Goal: Share content

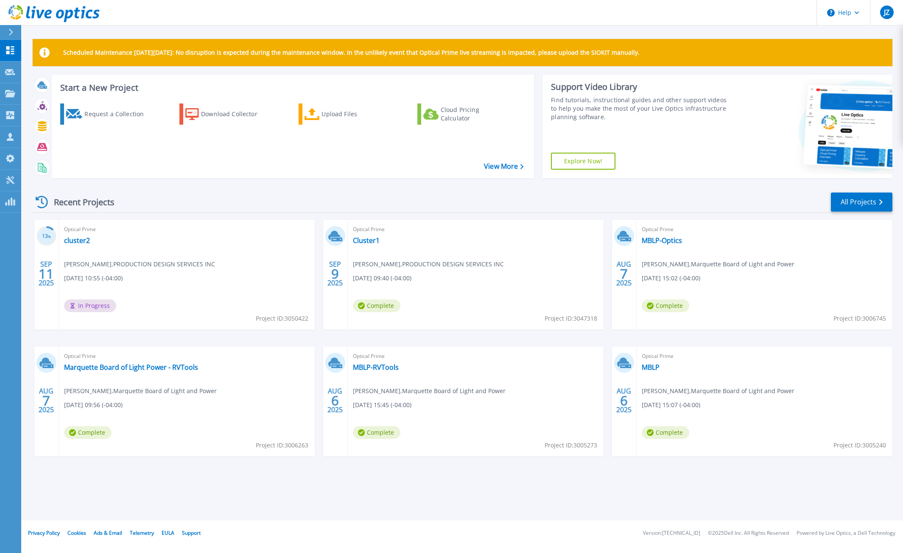
click at [522, 261] on div "Optical Prime Cluster1 Steven Barth , PRODUCTION DESIGN SERVICES INC 09/09/2025…" at bounding box center [476, 275] width 256 height 110
click at [64, 240] on link "cluster2" at bounding box center [77, 240] width 26 height 8
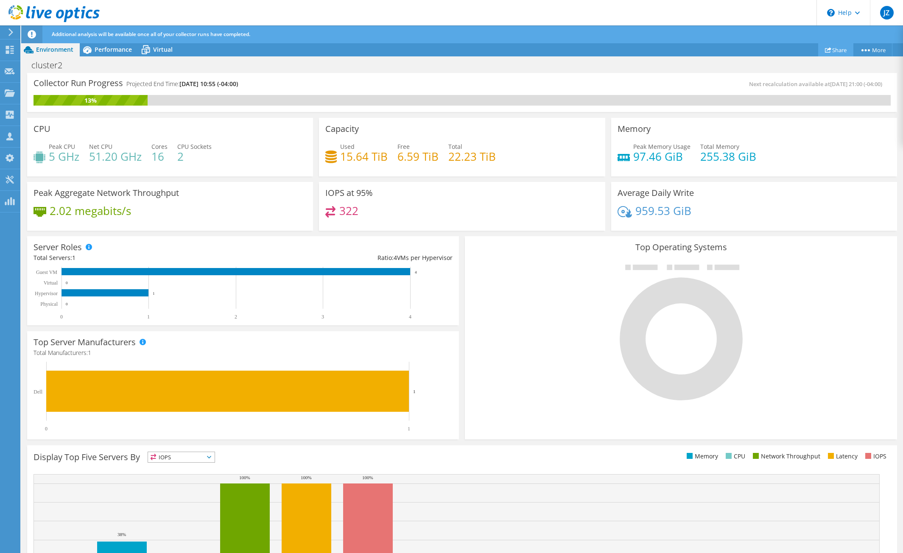
click at [833, 53] on link "Share" at bounding box center [836, 49] width 35 height 13
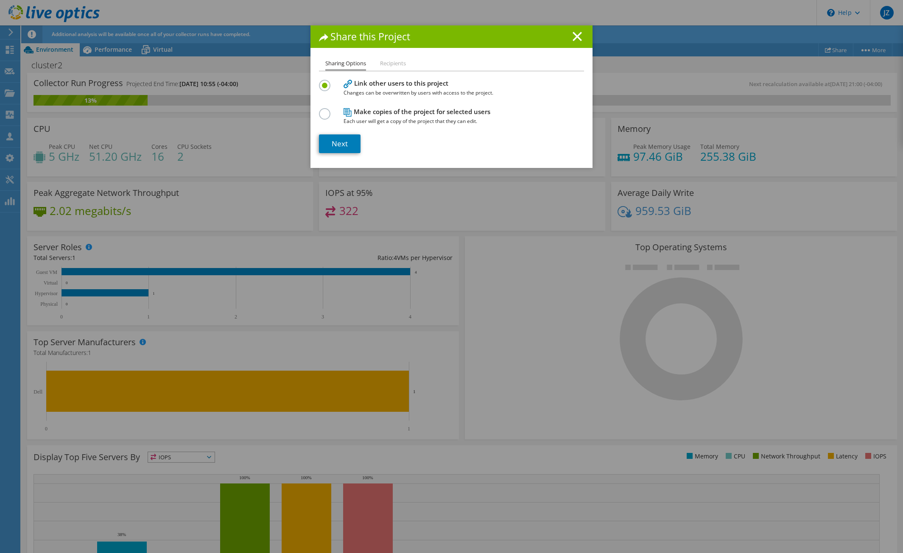
click at [323, 110] on label at bounding box center [326, 109] width 15 height 2
click at [0, 0] on input "radio" at bounding box center [0, 0] width 0 height 0
click at [336, 141] on link "Next" at bounding box center [340, 144] width 42 height 19
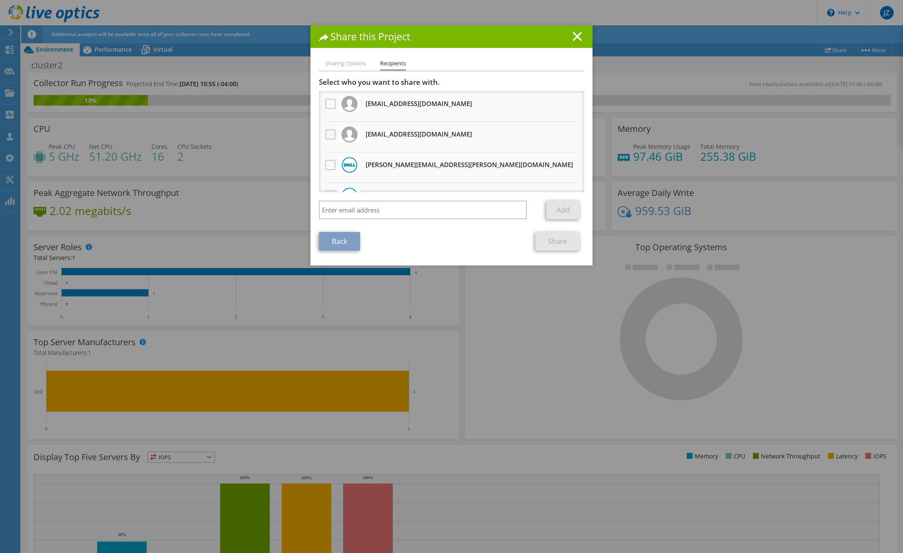
click at [329, 135] on label at bounding box center [331, 134] width 12 height 10
click at [0, 0] on input "checkbox" at bounding box center [0, 0] width 0 height 0
click at [570, 246] on link "Share" at bounding box center [558, 241] width 45 height 19
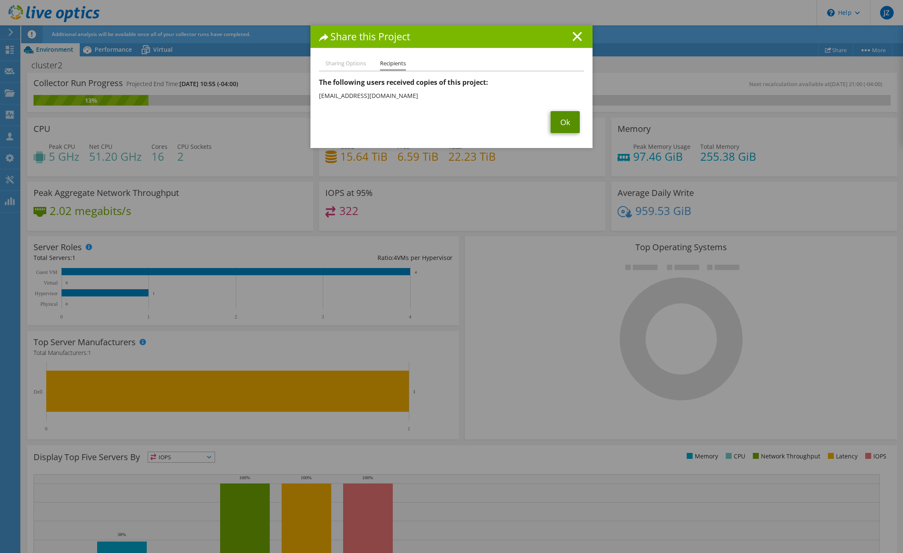
click at [565, 128] on link "Ok" at bounding box center [565, 122] width 29 height 22
